Goal: Transaction & Acquisition: Purchase product/service

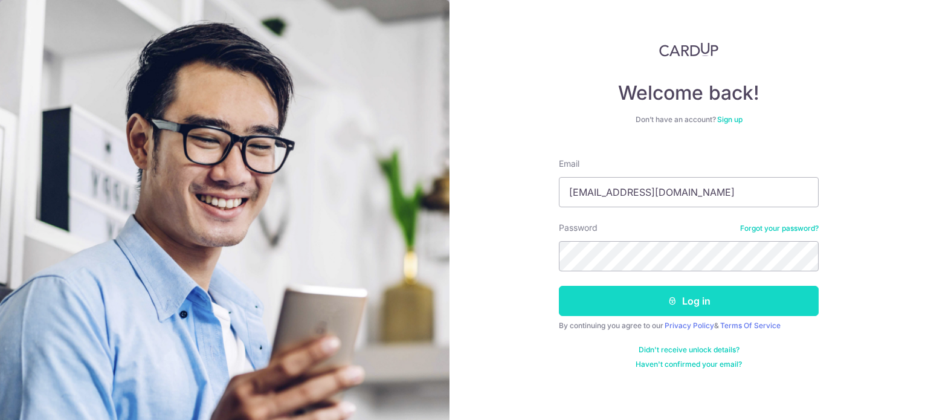
click at [674, 302] on icon "submit" at bounding box center [673, 301] width 10 height 10
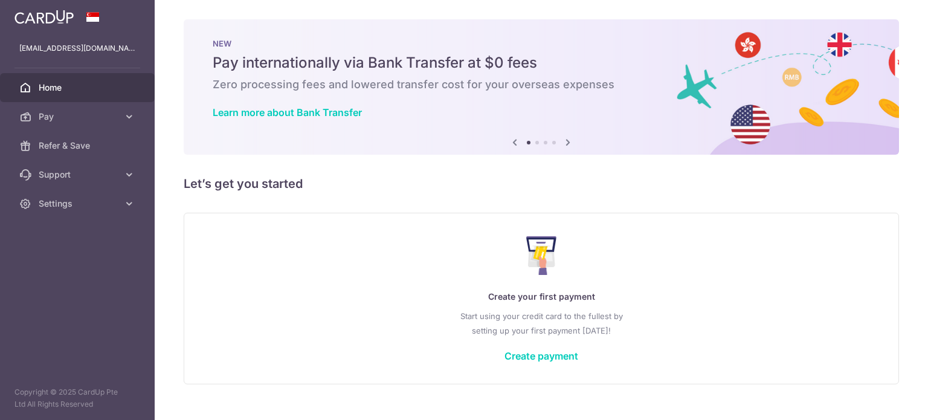
click at [558, 260] on div "Create your first payment Start using your credit card to the fullest by settin…" at bounding box center [541, 298] width 685 height 143
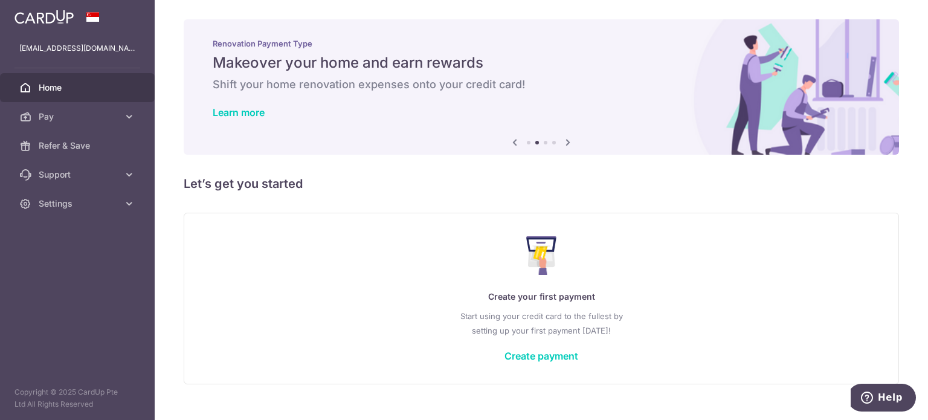
click at [565, 138] on icon at bounding box center [568, 142] width 15 height 15
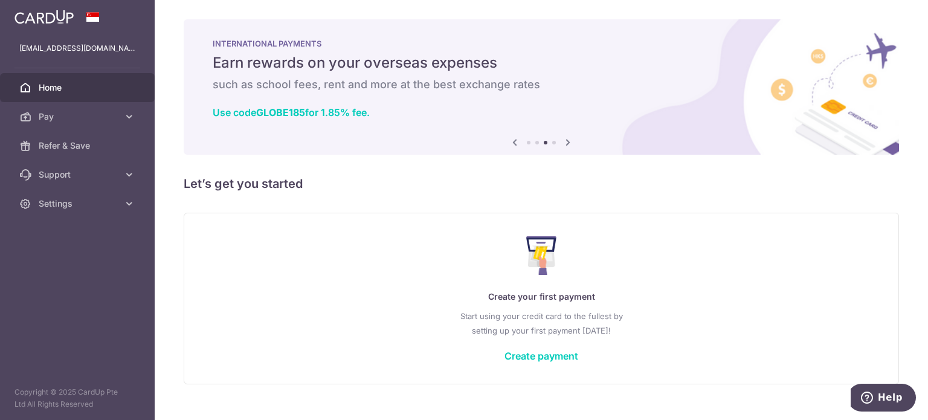
click at [565, 138] on icon at bounding box center [568, 142] width 15 height 15
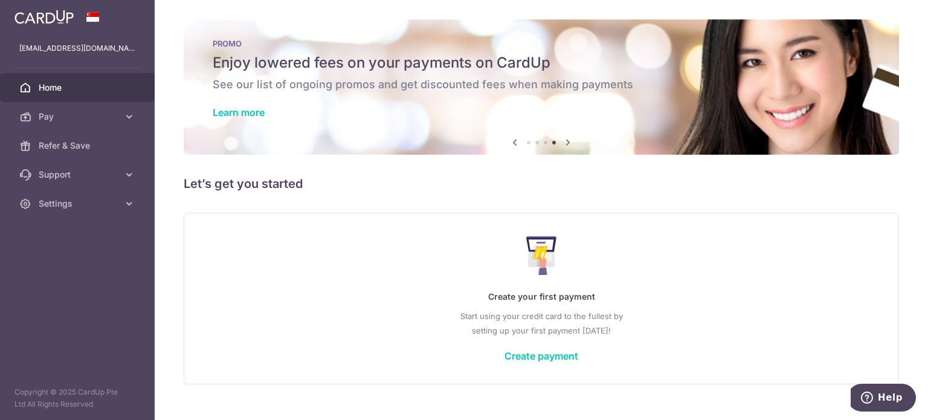
click at [565, 138] on icon at bounding box center [568, 142] width 15 height 15
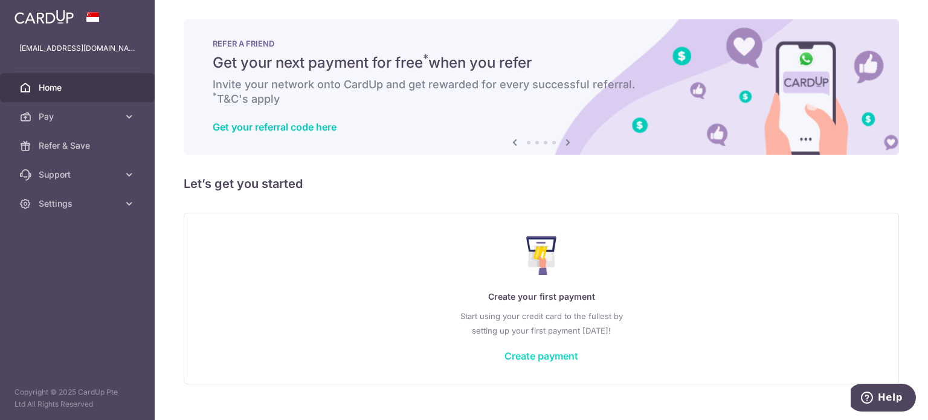
click at [545, 356] on link "Create payment" at bounding box center [542, 356] width 74 height 12
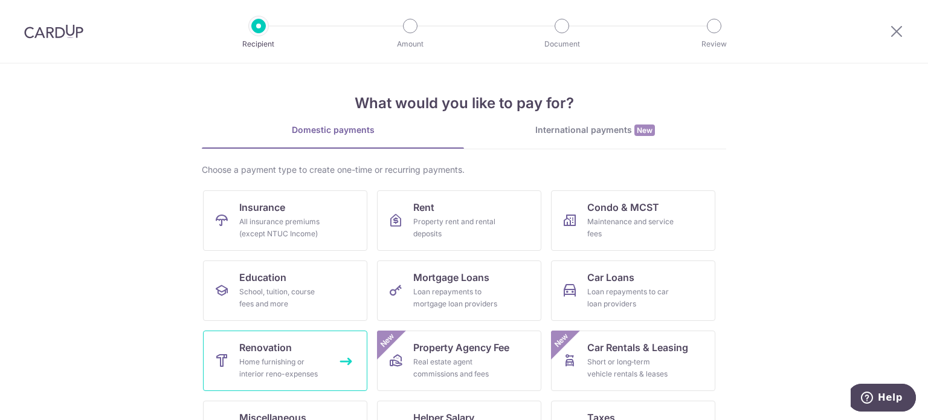
click at [302, 351] on link "Renovation Home furnishing or interior reno-expenses" at bounding box center [285, 361] width 164 height 60
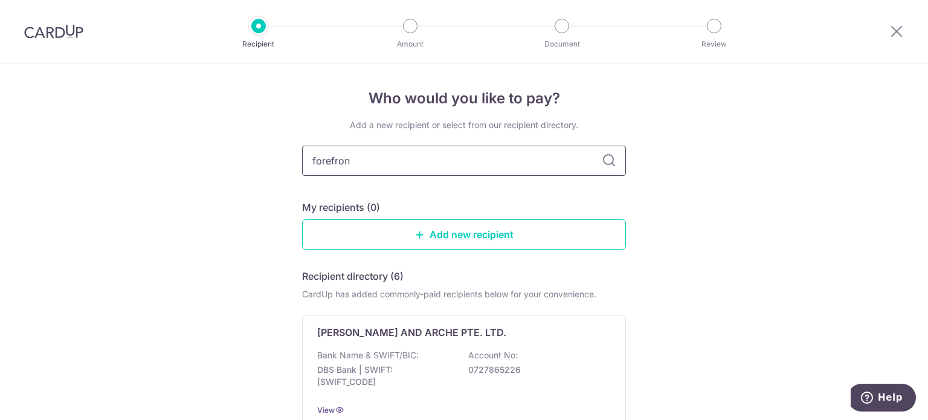
type input "forefront"
type input "fore"
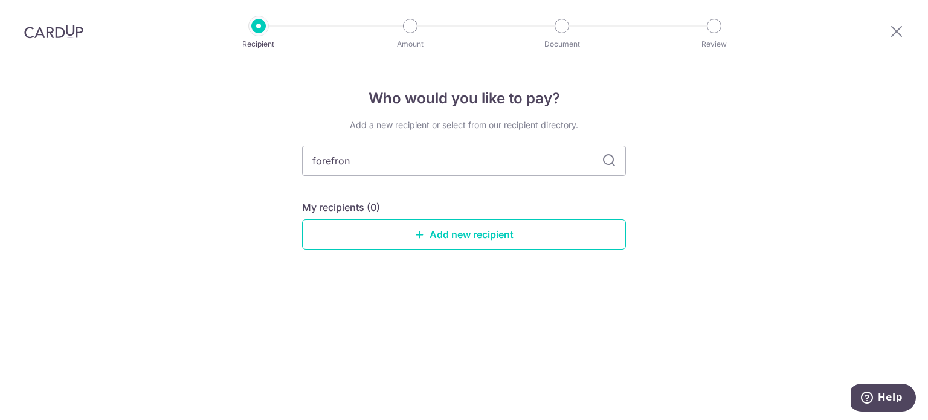
type input "forefront"
click at [484, 220] on link "Add new recipient" at bounding box center [464, 234] width 324 height 30
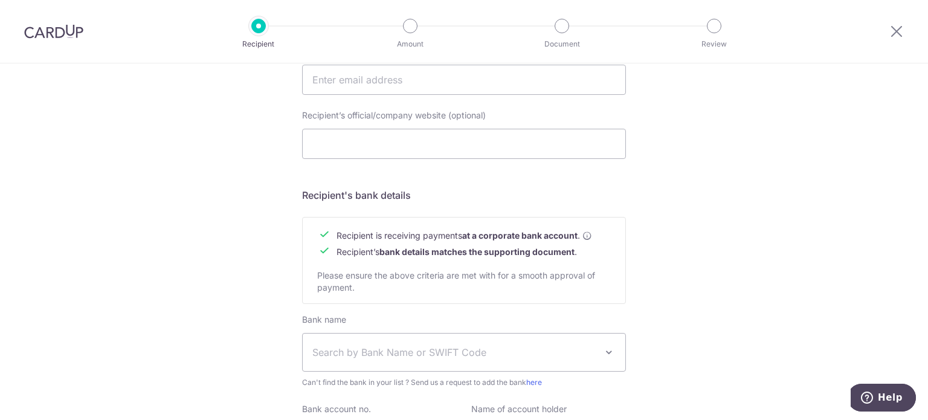
scroll to position [551, 0]
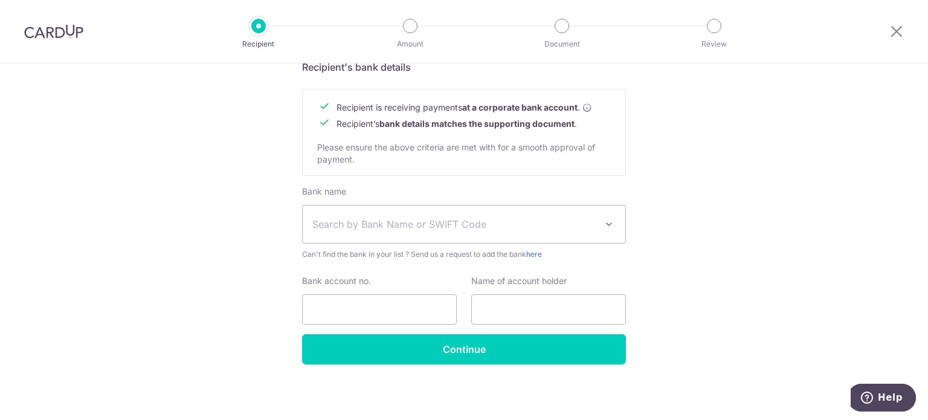
click at [386, 219] on span "Search by Bank Name or SWIFT Code" at bounding box center [464, 223] width 323 height 37
click at [387, 219] on span "Search by Bank Name or SWIFT Code" at bounding box center [454, 224] width 284 height 15
click at [372, 215] on span "Search by Bank Name or SWIFT Code" at bounding box center [464, 223] width 323 height 37
type input "ocbc"
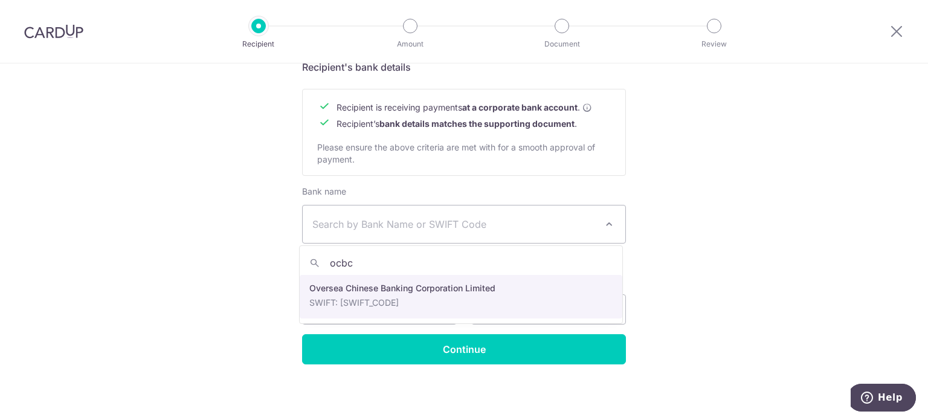
select select "12"
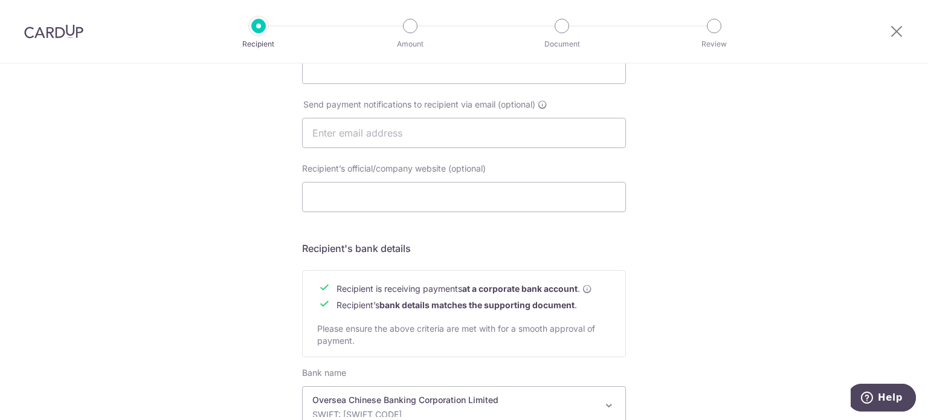
scroll to position [309, 0]
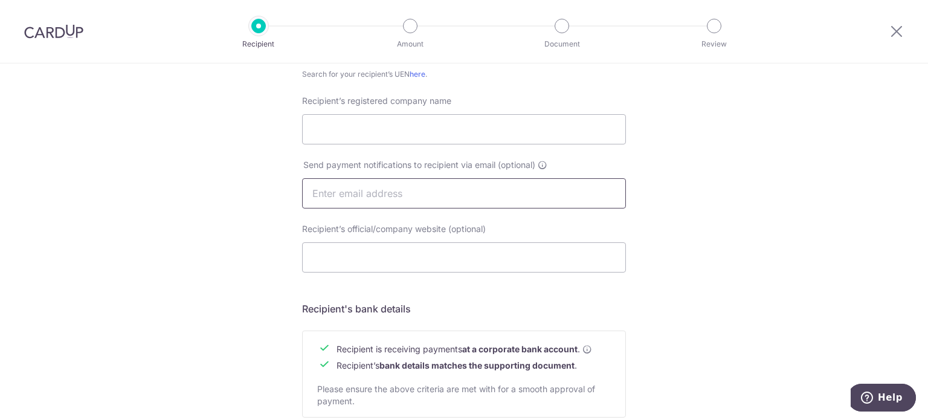
click at [465, 195] on input "text" at bounding box center [464, 193] width 324 height 30
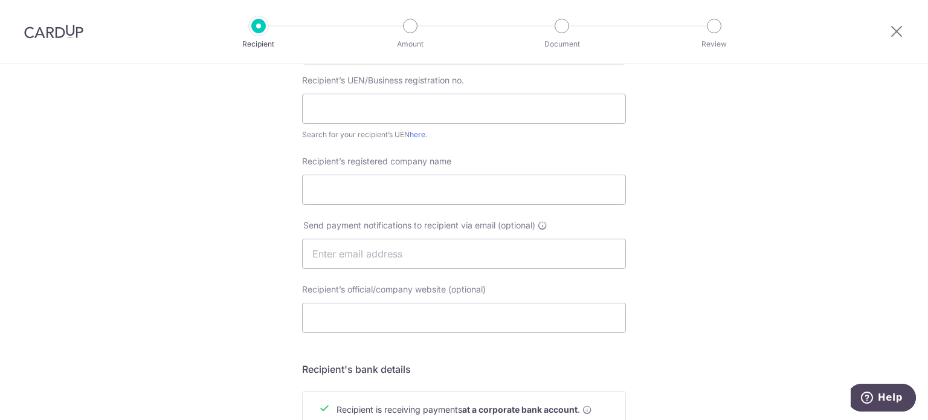
click at [457, 171] on div "Recipient’s registered company name" at bounding box center [464, 180] width 324 height 50
drag, startPoint x: 456, startPoint y: 181, endPoint x: 456, endPoint y: 175, distance: 6.7
click at [457, 178] on input "Recipient’s registered company name" at bounding box center [464, 190] width 324 height 30
paste input "Forefront interior pte ltd"
type input "Forefront interior pte ltd"
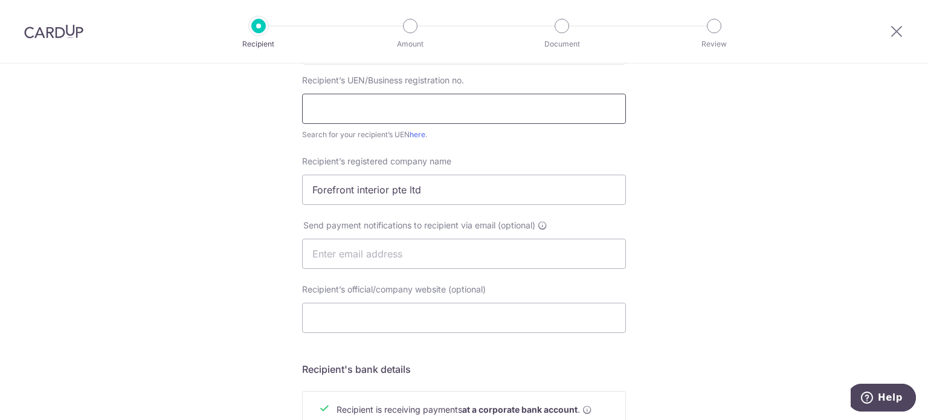
click at [432, 108] on input "text" at bounding box center [464, 109] width 324 height 30
paste input "689-753762-001"
type input "689-753762-001"
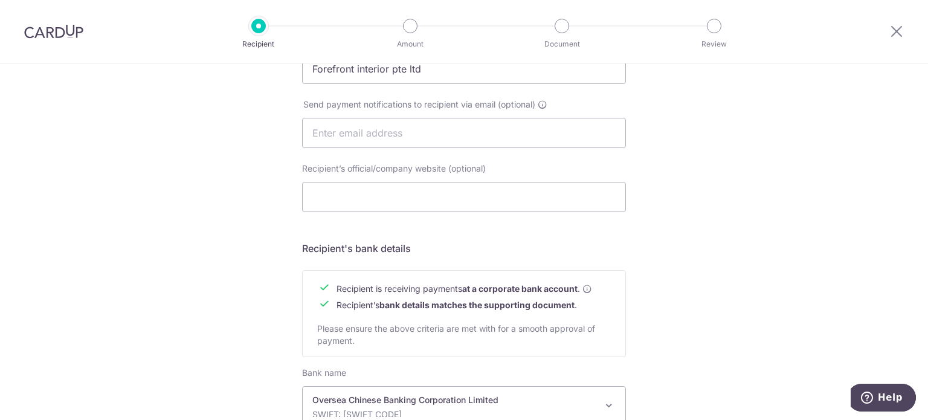
scroll to position [551, 0]
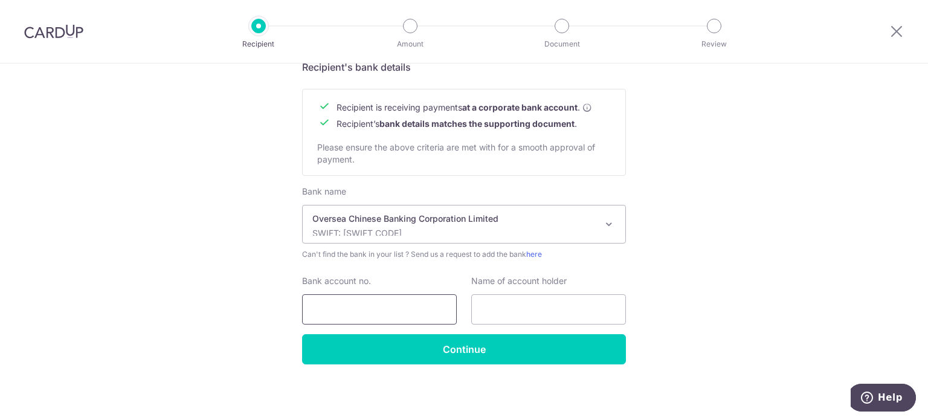
click at [387, 306] on input "Bank account no." at bounding box center [379, 309] width 155 height 30
paste input "689-753762-001"
type input "689-753762-001"
click at [509, 325] on div "Bank name Select Bank UBS AG ANEXT BANK PTE LTD Australia & New Zealand Banking…" at bounding box center [464, 260] width 324 height 149
click at [538, 300] on input "text" at bounding box center [548, 309] width 155 height 30
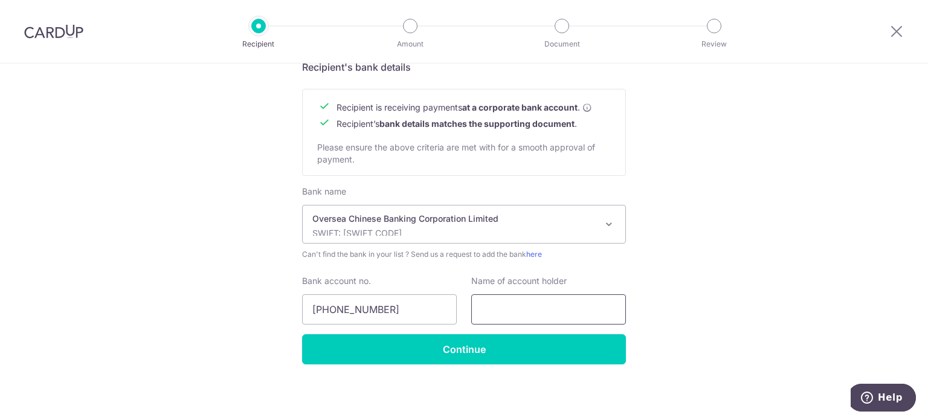
paste input "Forefront interior pte ltd"
type input "Forefront interior pte ltd"
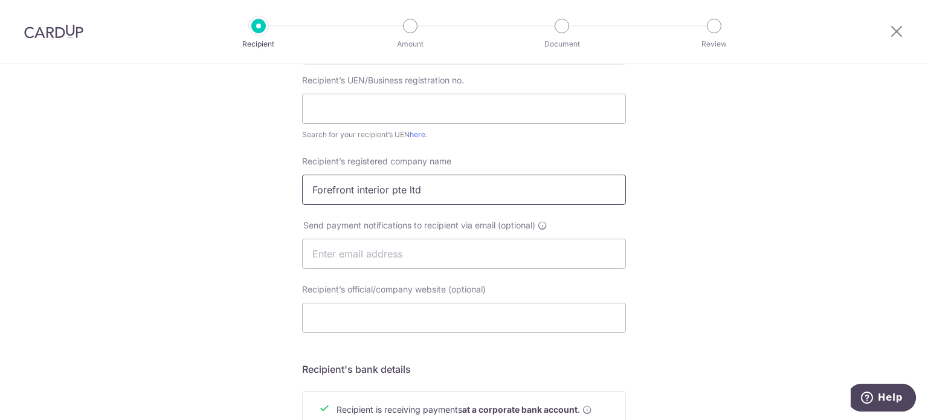
scroll to position [189, 0]
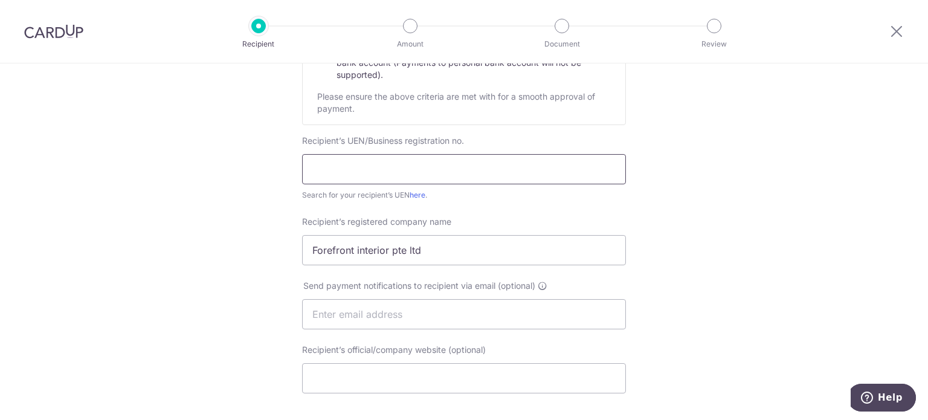
click at [444, 164] on input "text" at bounding box center [464, 169] width 324 height 30
paste input "201527796N"
type input "201527796N"
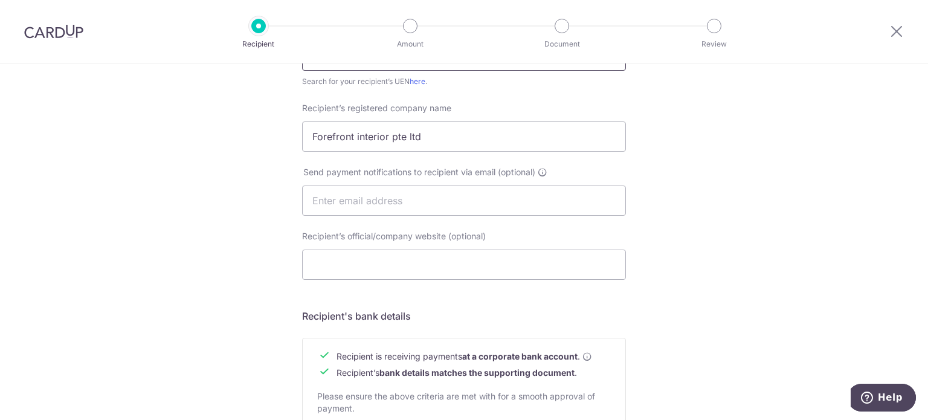
scroll to position [242, 0]
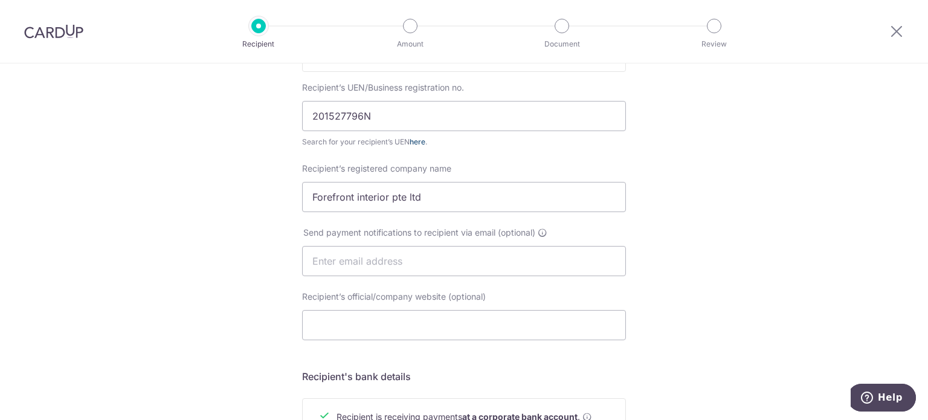
click at [419, 140] on link "here" at bounding box center [418, 141] width 16 height 9
click at [375, 115] on input "201527796N" at bounding box center [464, 116] width 324 height 30
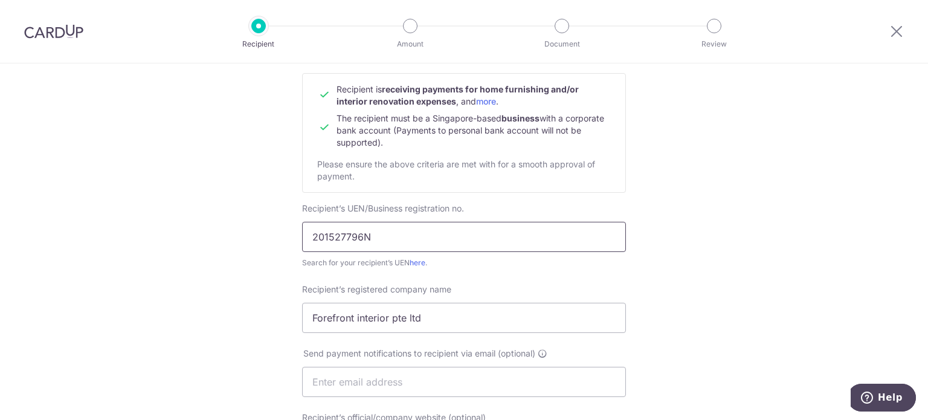
click at [431, 231] on input "201527796N" at bounding box center [464, 237] width 324 height 30
click at [232, 217] on div "Who would you like to pay? Your recipient does not need a CardUp account to rec…" at bounding box center [464, 397] width 928 height 909
click at [418, 267] on link "here" at bounding box center [418, 262] width 16 height 9
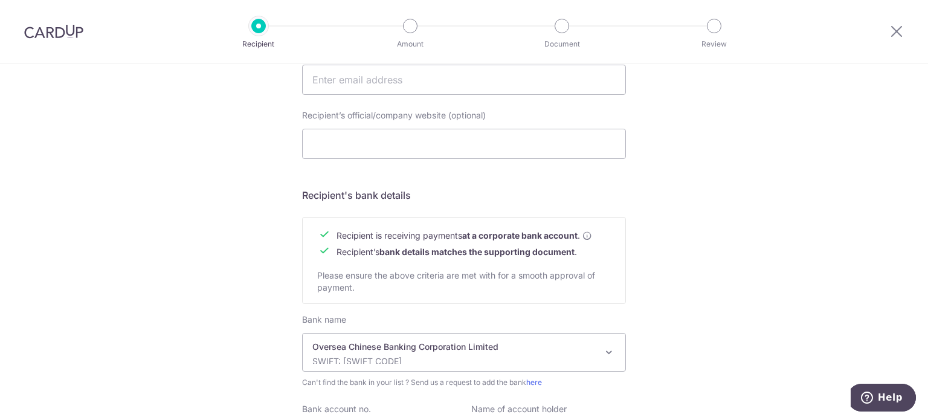
scroll to position [551, 0]
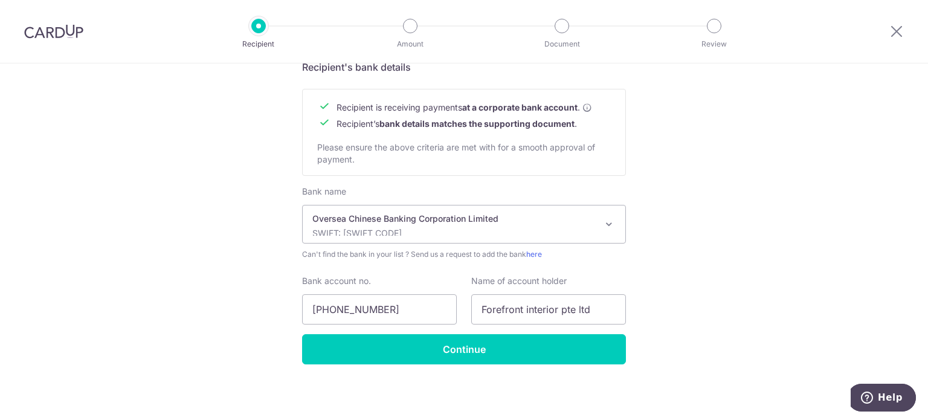
click at [537, 312] on input "Forefront interior pte ltd" at bounding box center [548, 309] width 155 height 30
click at [527, 309] on input "Forefront interior pte ltd" at bounding box center [548, 309] width 155 height 30
click at [514, 349] on input "Continue" at bounding box center [464, 349] width 324 height 30
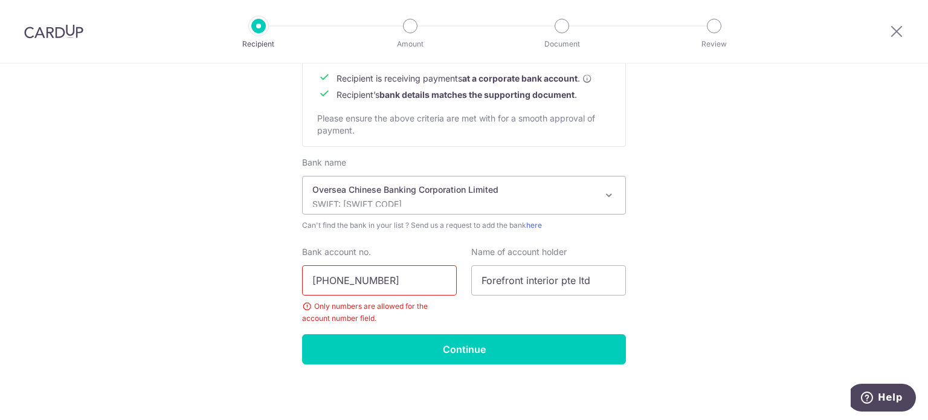
click at [334, 279] on input "689-753762-001" at bounding box center [379, 280] width 155 height 30
type input "689753762001"
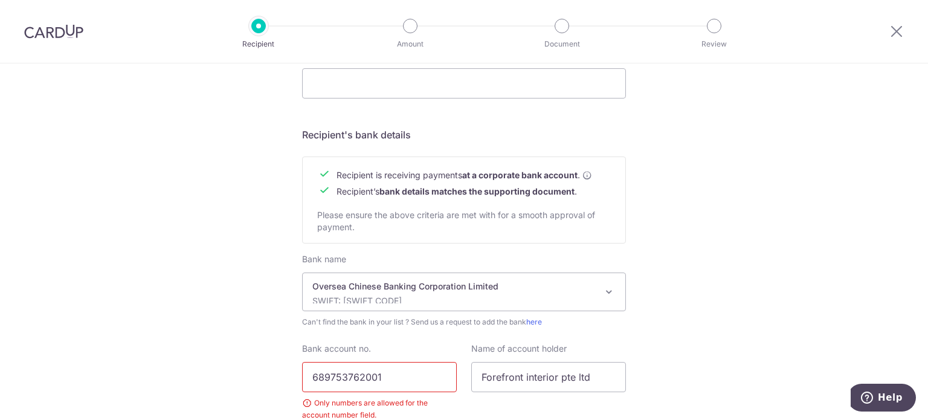
scroll to position [580, 0]
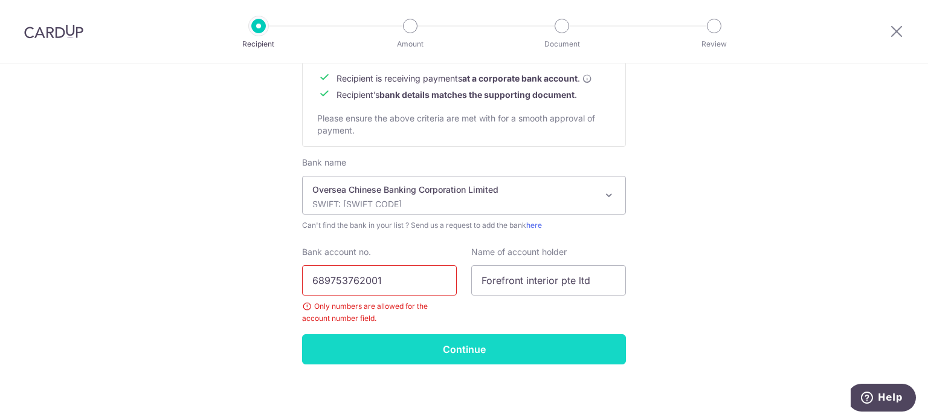
click at [448, 350] on input "Continue" at bounding box center [464, 349] width 324 height 30
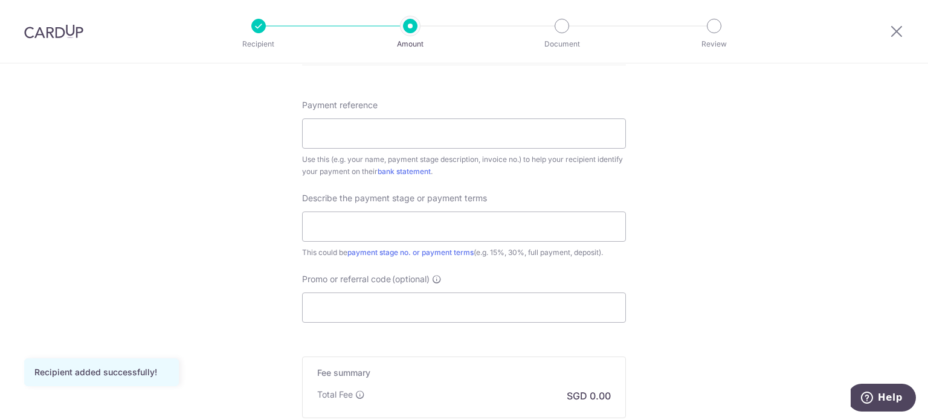
scroll to position [725, 0]
